Goal: Task Accomplishment & Management: Manage account settings

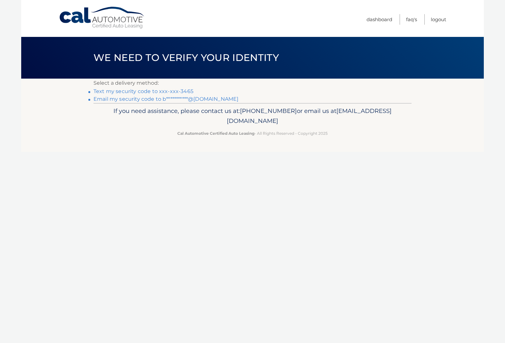
click at [162, 91] on link "Text my security code to xxx-xxx-3465" at bounding box center [143, 91] width 100 height 6
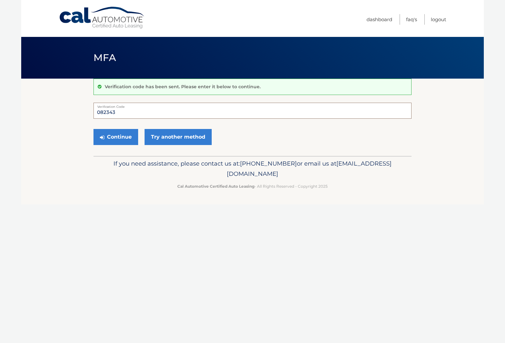
type input "082343"
click at [116, 137] on button "Continue" at bounding box center [115, 137] width 45 height 16
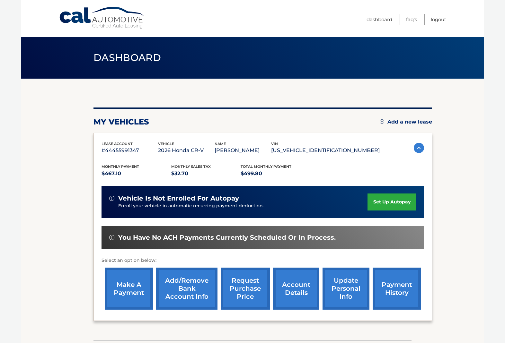
click at [191, 285] on link "Add/Remove bank account info" at bounding box center [186, 289] width 61 height 42
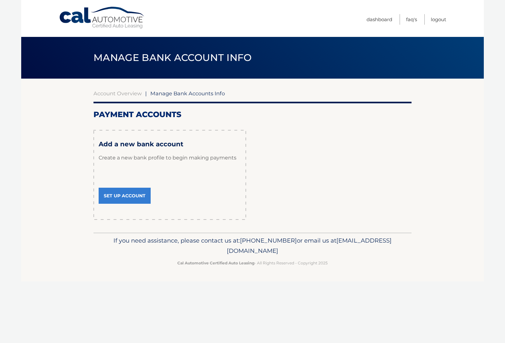
click at [123, 193] on link "Set Up Account" at bounding box center [125, 196] width 52 height 16
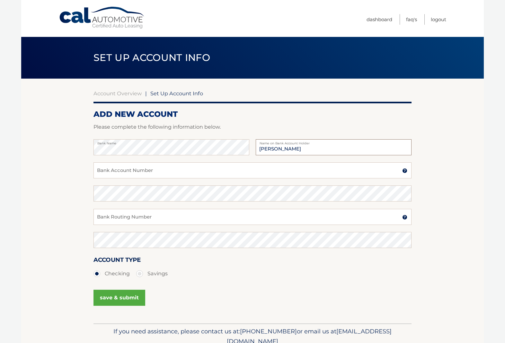
type input "Brian Klauser"
click at [112, 172] on input "Bank Account Number" at bounding box center [252, 170] width 318 height 16
type input "31213673"
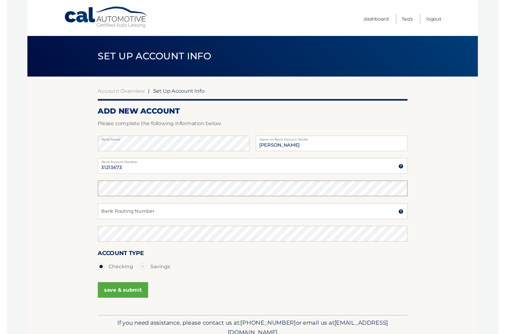
scroll to position [0, 0]
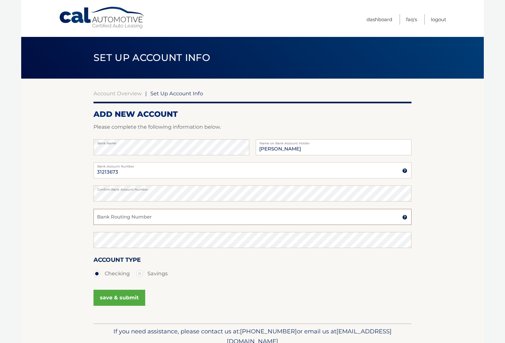
click at [122, 215] on input "Bank Routing Number" at bounding box center [252, 217] width 318 height 16
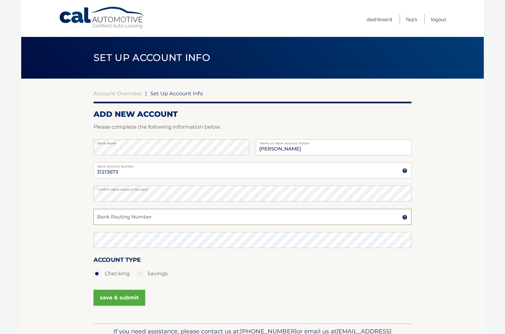
click at [125, 216] on input "Bank Routing Number" at bounding box center [252, 217] width 318 height 16
paste input "263179532"
type input "263179532"
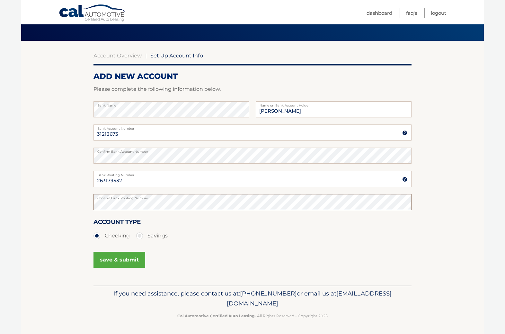
scroll to position [37, 0]
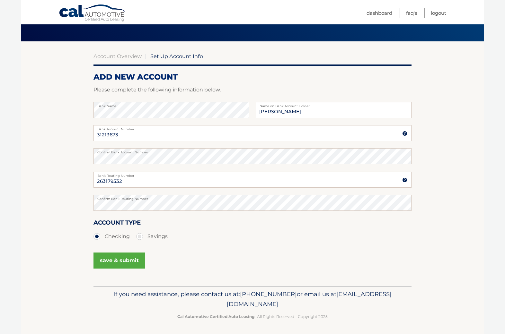
click at [112, 260] on button "save & submit" at bounding box center [119, 261] width 52 height 16
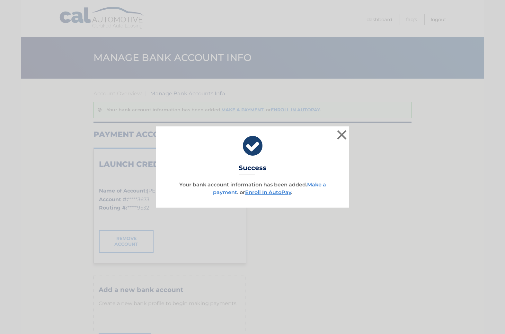
click at [321, 184] on link "Make a payment" at bounding box center [269, 189] width 113 height 14
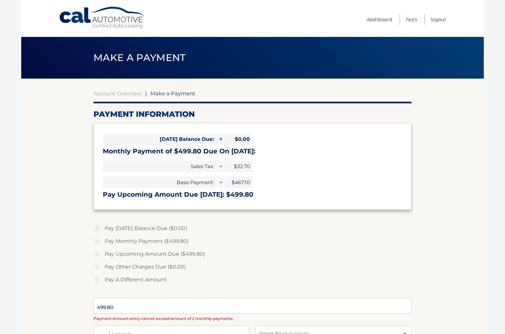
select select "MDFkYTIzNzItOGMxYS00YzI5LWJiOTEtM2YxMmRjYzkzMmY5"
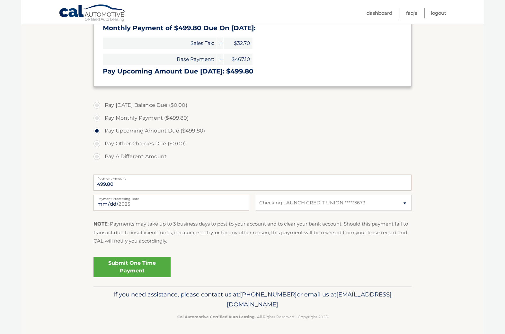
scroll to position [123, 0]
click at [134, 265] on link "Submit One Time Payment" at bounding box center [131, 267] width 77 height 21
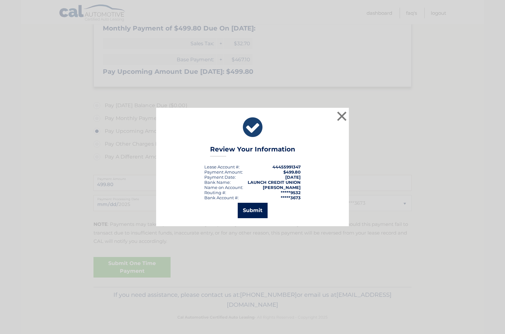
click at [252, 213] on button "Submit" at bounding box center [253, 210] width 30 height 15
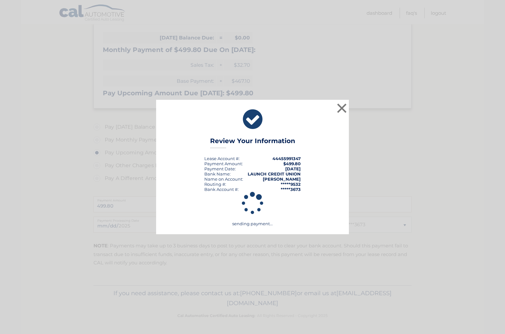
scroll to position [100, 0]
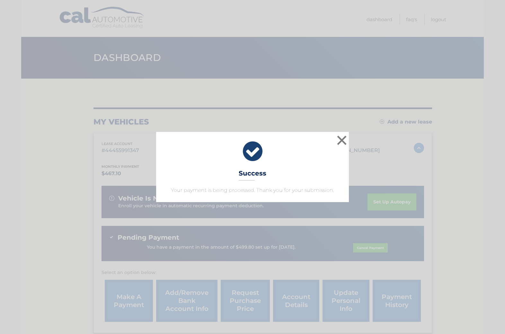
drag, startPoint x: 343, startPoint y: 139, endPoint x: 336, endPoint y: 147, distance: 10.4
click at [343, 139] on button "×" at bounding box center [341, 140] width 13 height 13
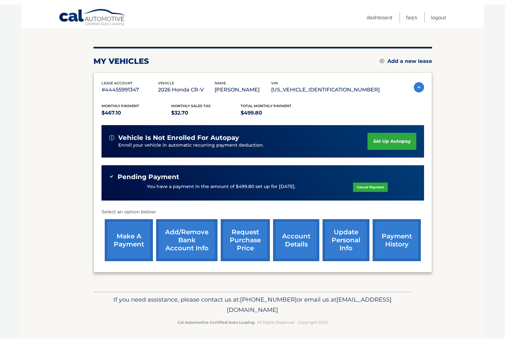
scroll to position [56, 0]
